Goal: Find specific page/section: Find specific page/section

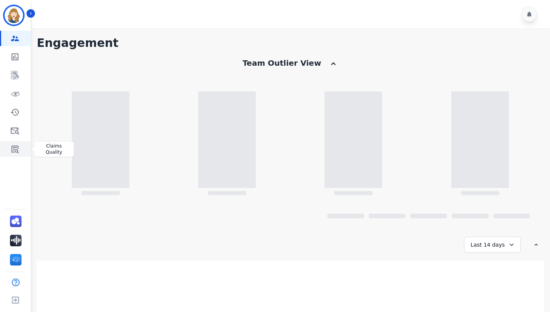
click at [16, 146] on icon "Sidebar" at bounding box center [15, 150] width 7 height 8
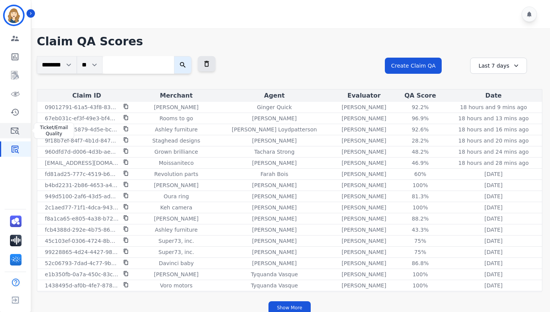
click at [17, 127] on icon "Sidebar" at bounding box center [15, 130] width 8 height 7
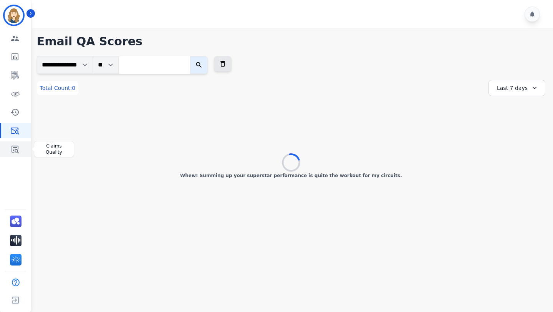
click at [15, 155] on link "Sidebar" at bounding box center [16, 148] width 30 height 15
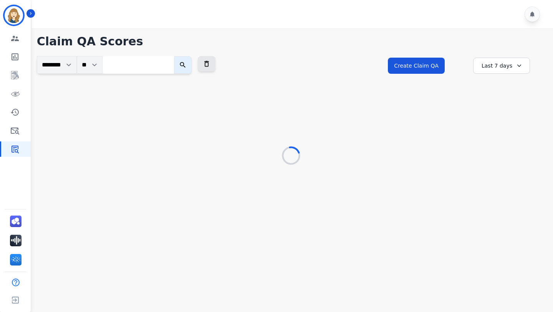
click at [128, 64] on input "search" at bounding box center [138, 65] width 71 height 18
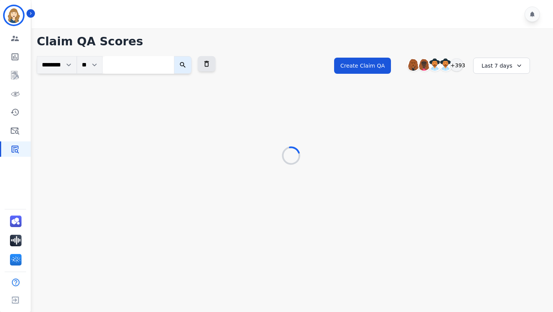
paste input "**********"
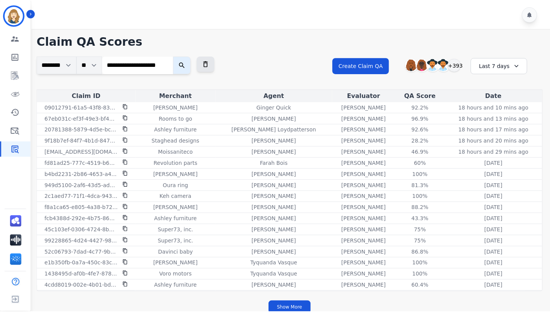
scroll to position [0, 1]
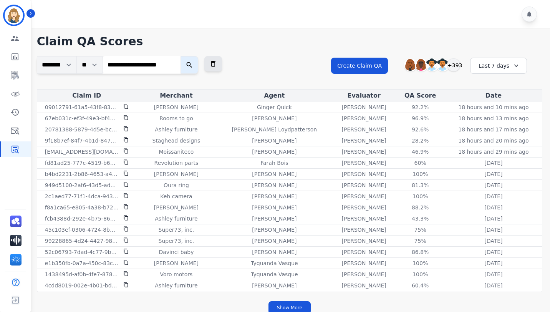
type input "**********"
click at [190, 66] on icon "submit" at bounding box center [189, 65] width 8 height 8
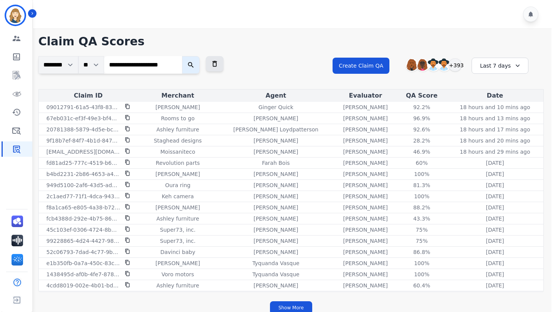
scroll to position [0, 0]
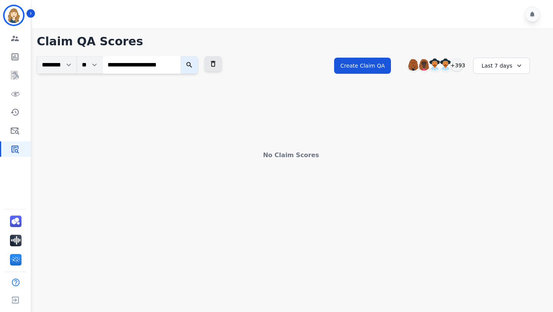
click at [190, 66] on icon "submit" at bounding box center [189, 65] width 8 height 8
click at [504, 67] on div "Last 7 days" at bounding box center [501, 66] width 57 height 16
click at [503, 146] on li "Last 12 months" at bounding box center [506, 153] width 38 height 15
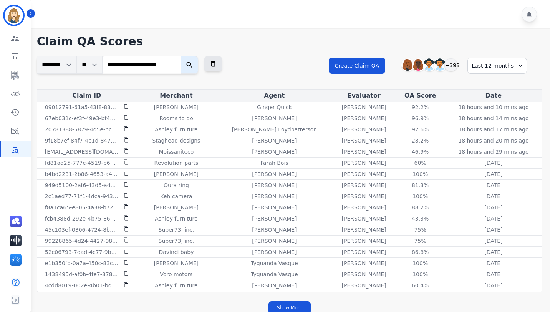
click at [198, 69] on button "submit" at bounding box center [189, 65] width 18 height 18
